Goal: Task Accomplishment & Management: Complete application form

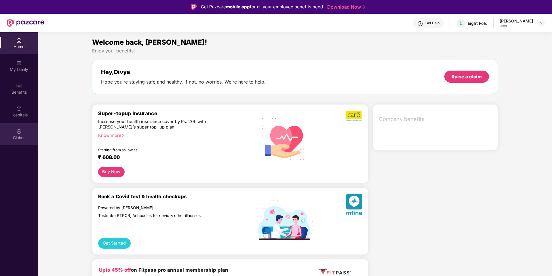
click at [23, 131] on div "Claims" at bounding box center [19, 134] width 38 height 22
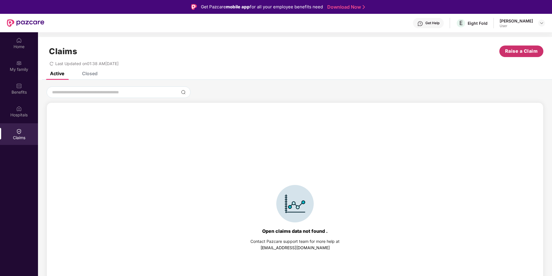
click at [518, 49] on span "Raise a Claim" at bounding box center [521, 50] width 33 height 7
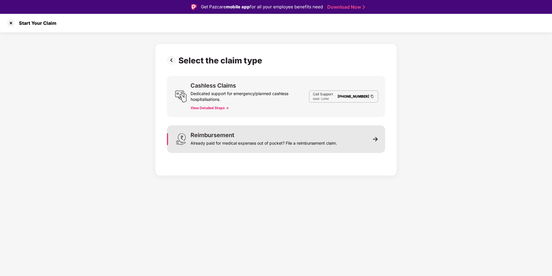
click at [372, 141] on div "Reimbursement Already paid for medical expenses out of pocket? File a reimburse…" at bounding box center [276, 139] width 218 height 28
